Goal: Task Accomplishment & Management: Use online tool/utility

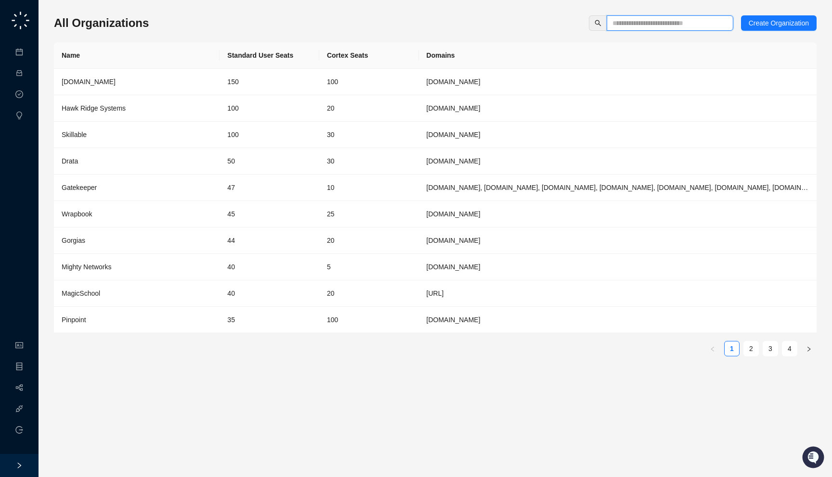
click at [665, 21] on input "text" at bounding box center [665, 23] width 107 height 11
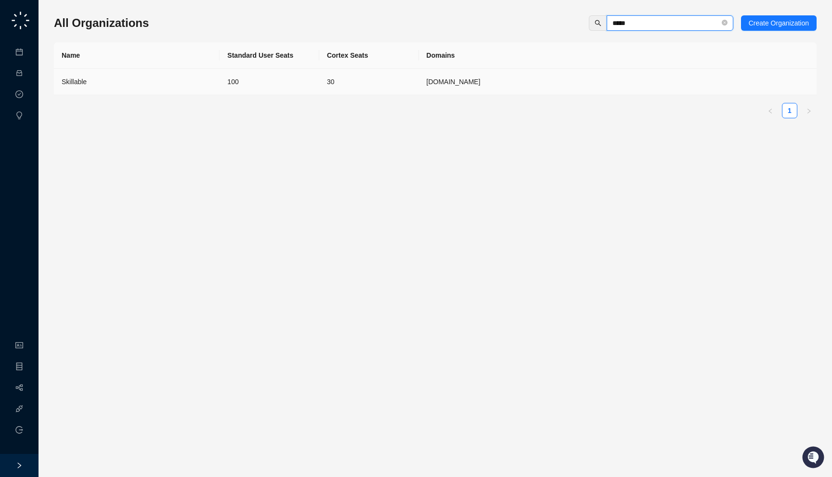
type input "*****"
click at [533, 87] on td "[DOMAIN_NAME]" at bounding box center [617, 82] width 397 height 26
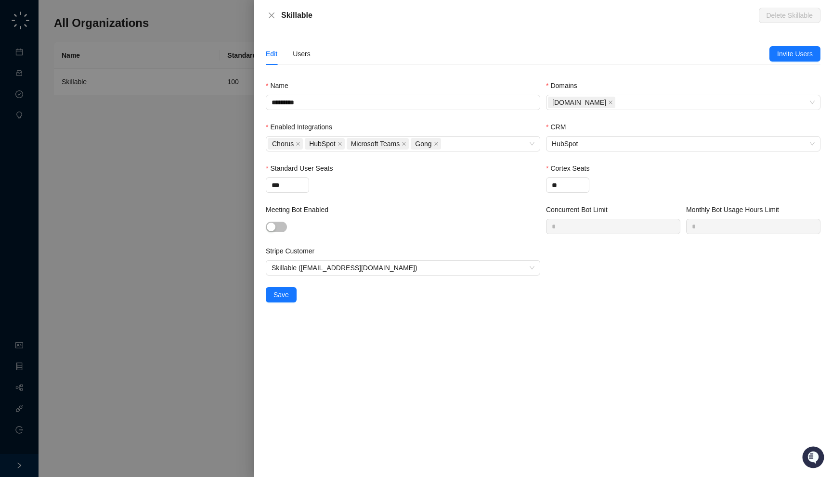
click at [314, 15] on div "Skillable" at bounding box center [519, 16] width 477 height 12
click at [308, 57] on div "Users" at bounding box center [302, 54] width 18 height 11
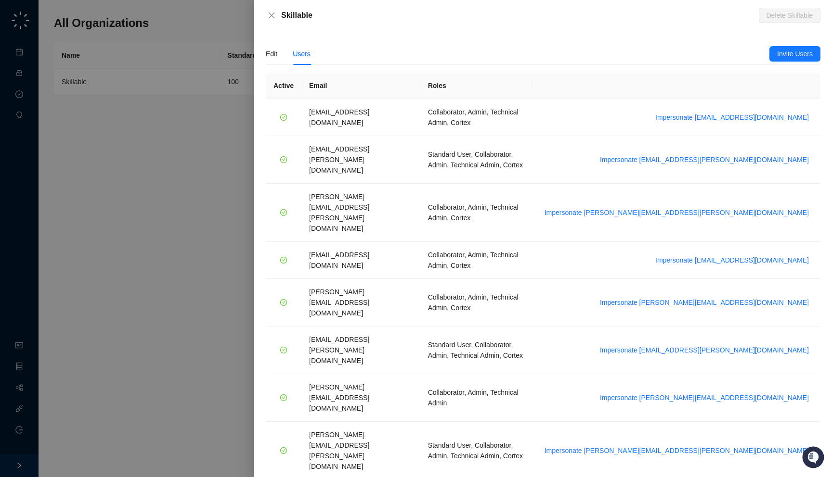
click at [238, 230] on div at bounding box center [416, 238] width 832 height 477
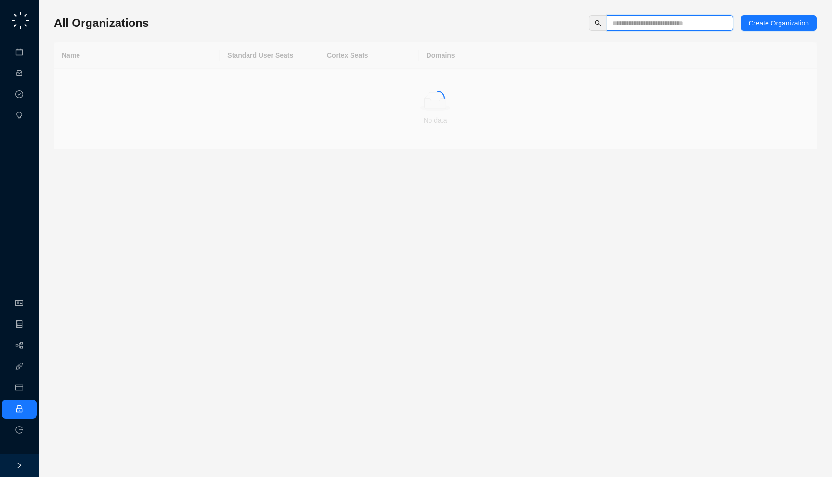
click at [665, 27] on input "text" at bounding box center [665, 23] width 107 height 11
type input "****"
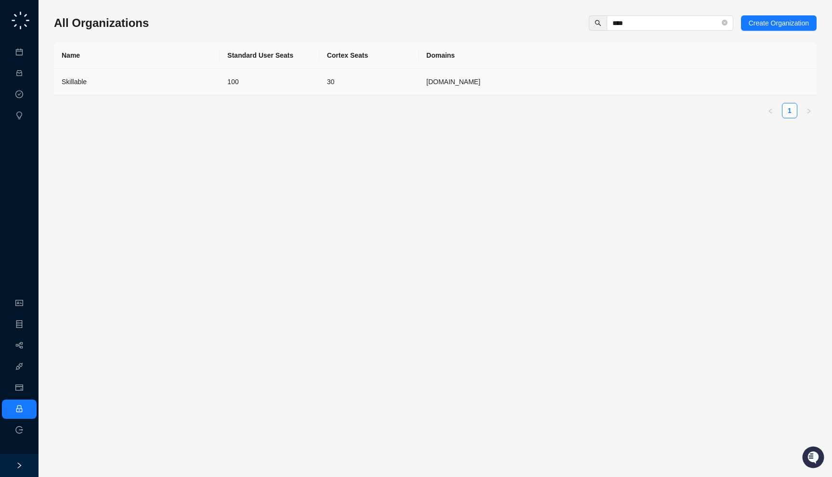
click at [551, 88] on td "[DOMAIN_NAME]" at bounding box center [617, 82] width 397 height 26
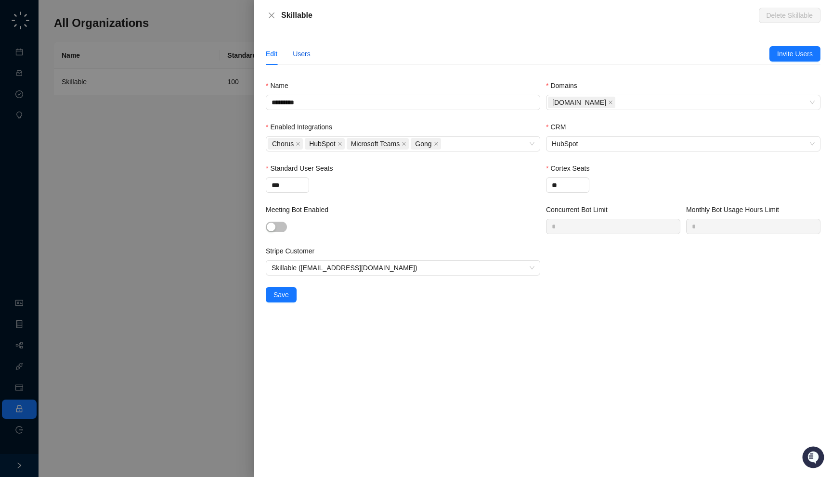
click at [307, 56] on div "Users" at bounding box center [302, 54] width 18 height 11
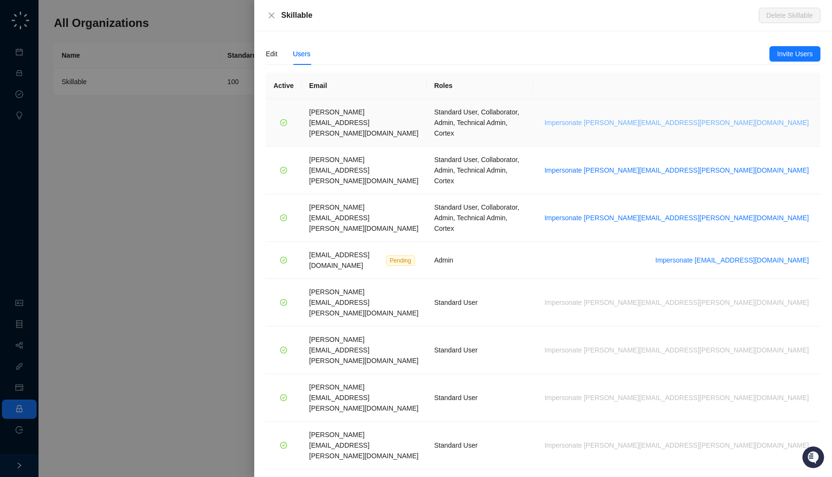
click at [747, 117] on span "Impersonate [PERSON_NAME][EMAIL_ADDRESS][PERSON_NAME][DOMAIN_NAME]" at bounding box center [676, 122] width 264 height 11
